Goal: Task Accomplishment & Management: Manage account settings

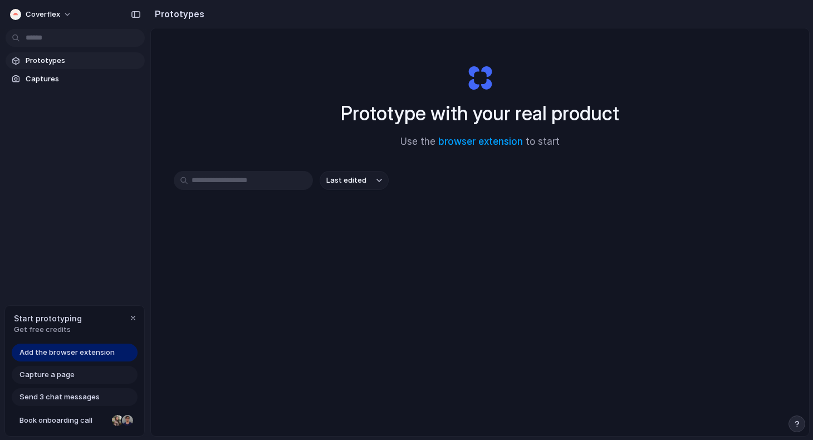
click at [355, 325] on div "Prototype with your real product Use the browser extension to start Last edited" at bounding box center [480, 261] width 658 height 467
click at [94, 354] on span "Add the browser extension" at bounding box center [66, 352] width 95 height 11
click at [30, 17] on span "Coverflex" at bounding box center [43, 14] width 35 height 11
click at [53, 35] on span "Settings" at bounding box center [41, 39] width 31 height 11
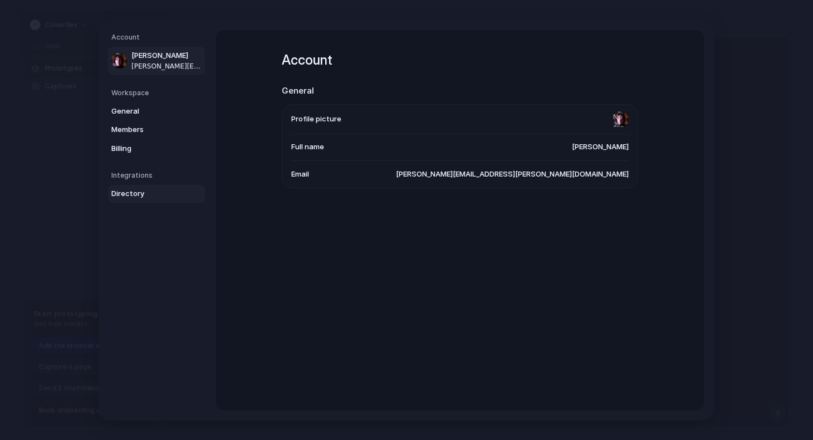
click at [136, 194] on span "Directory" at bounding box center [146, 193] width 71 height 11
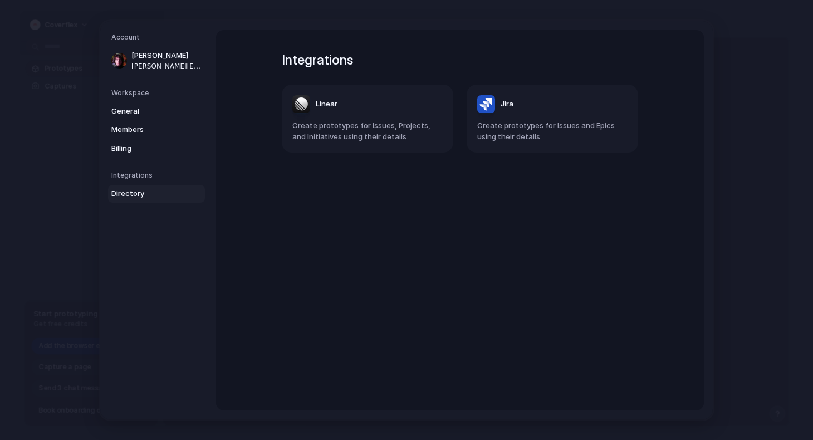
click at [133, 163] on nav "Account Rosario Marrazzo [EMAIL_ADDRESS][PERSON_NAME][DOMAIN_NAME] Workspace Ge…" at bounding box center [158, 220] width 116 height 398
click at [136, 145] on span "Billing" at bounding box center [146, 148] width 71 height 11
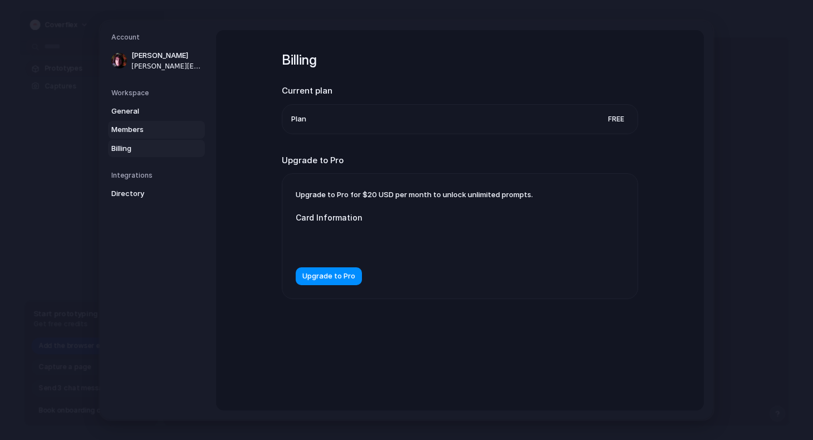
click at [137, 132] on span "Members" at bounding box center [146, 129] width 71 height 11
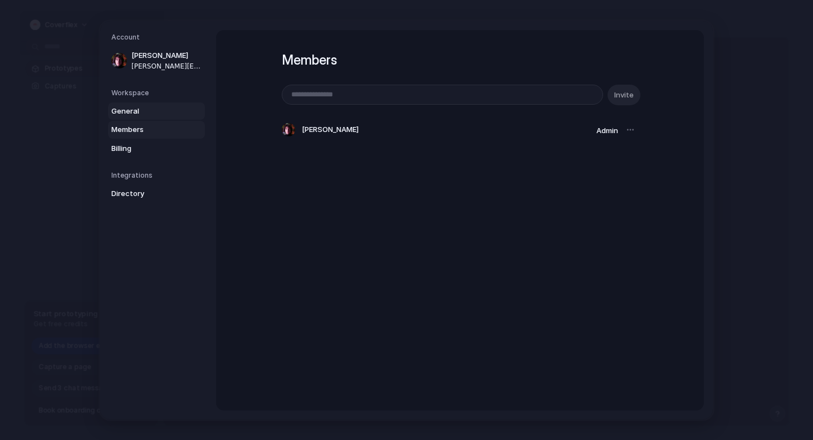
click at [131, 116] on span "General" at bounding box center [146, 110] width 71 height 11
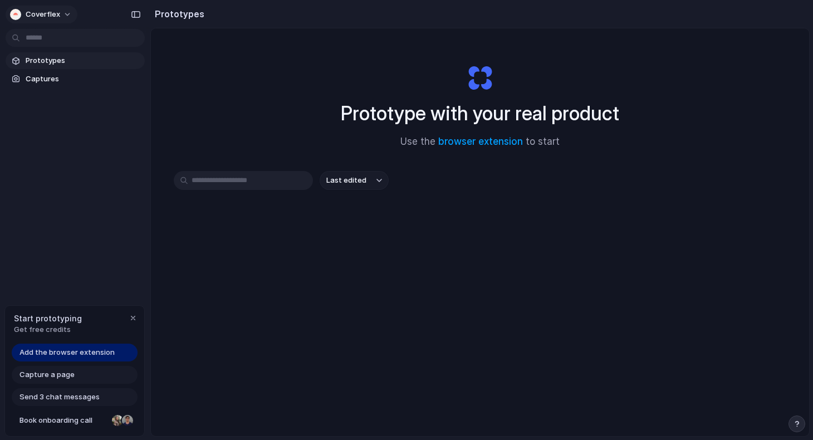
click at [53, 14] on span "Coverflex" at bounding box center [43, 14] width 35 height 11
click at [52, 51] on li "Invite members" at bounding box center [54, 57] width 92 height 18
click at [51, 21] on button "Coverflex" at bounding box center [42, 15] width 72 height 18
click at [53, 35] on span "Settings" at bounding box center [41, 39] width 31 height 11
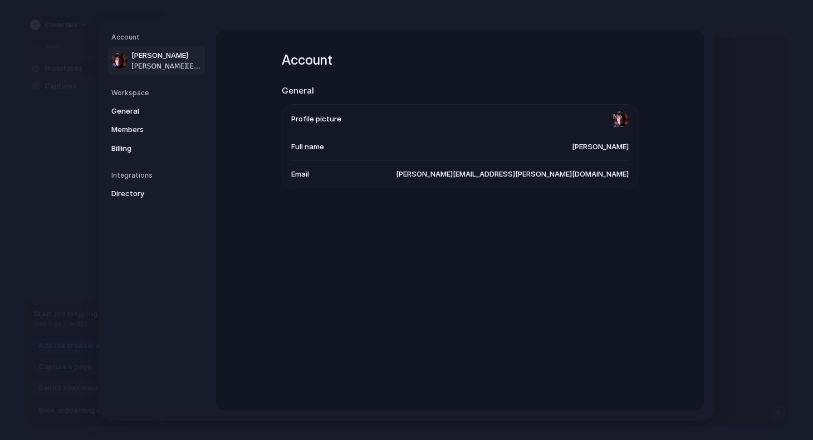
click at [151, 92] on h5 "Workspace" at bounding box center [158, 92] width 94 height 10
click at [139, 106] on span "General" at bounding box center [146, 110] width 71 height 11
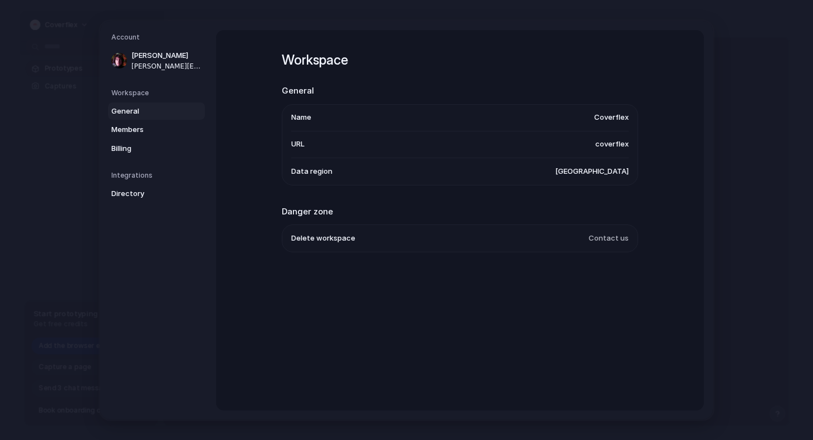
click at [606, 167] on span "[GEOGRAPHIC_DATA]" at bounding box center [592, 170] width 74 height 11
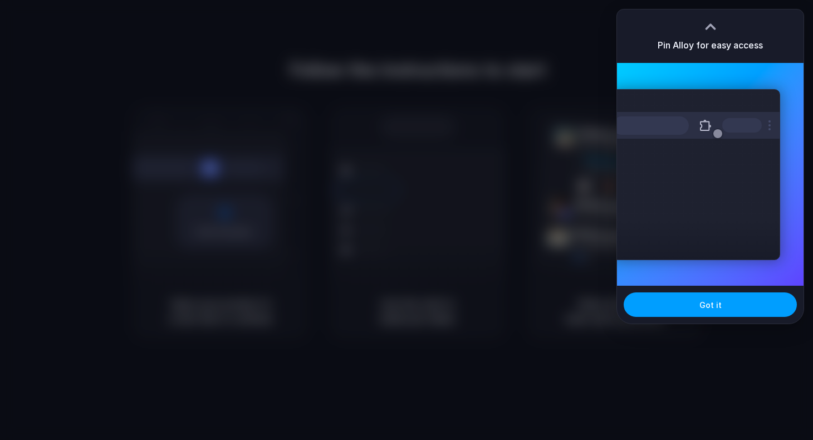
click at [689, 310] on button "Got it" at bounding box center [710, 304] width 173 height 25
